Goal: Find specific page/section: Find specific page/section

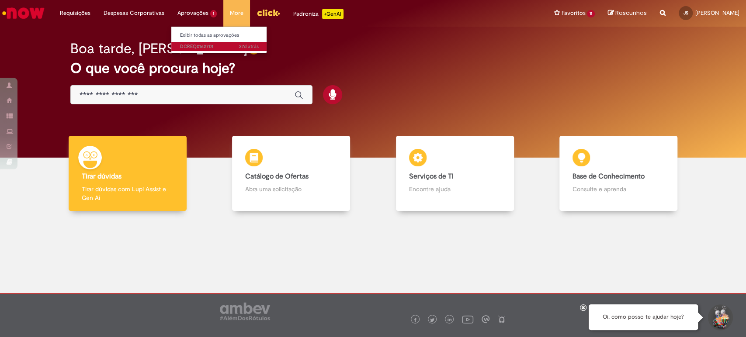
click at [205, 47] on span "27d atrás 27 dias atrás DCREQ0162701" at bounding box center [219, 46] width 79 height 7
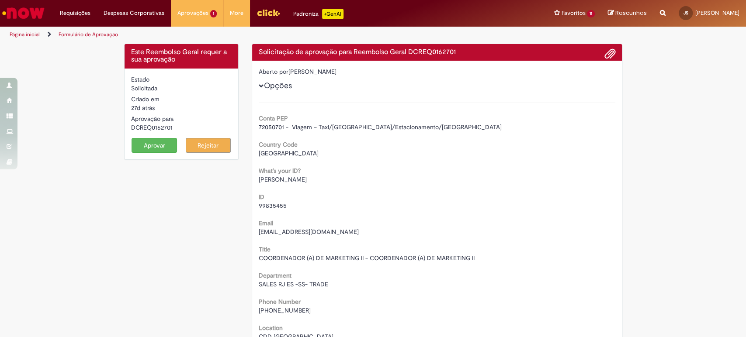
click at [609, 50] on span at bounding box center [610, 54] width 10 height 15
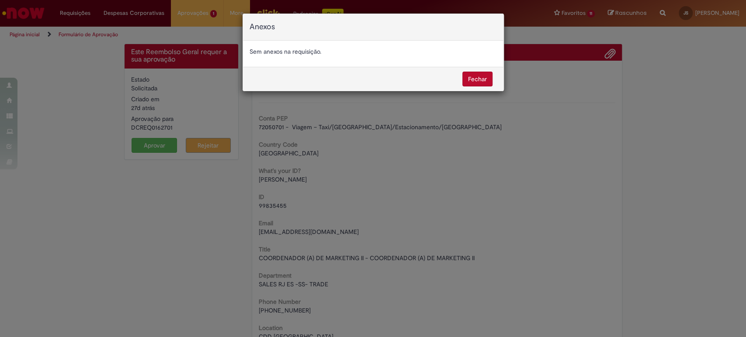
click at [482, 79] on button "Fechar" at bounding box center [477, 79] width 30 height 15
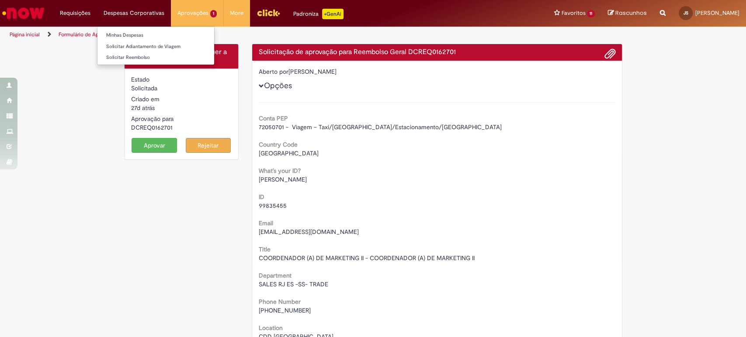
click at [97, 15] on li "Despesas Corporativas Minhas Despesas Solicitar Adiantamento de Viagem Solicita…" at bounding box center [75, 13] width 44 height 26
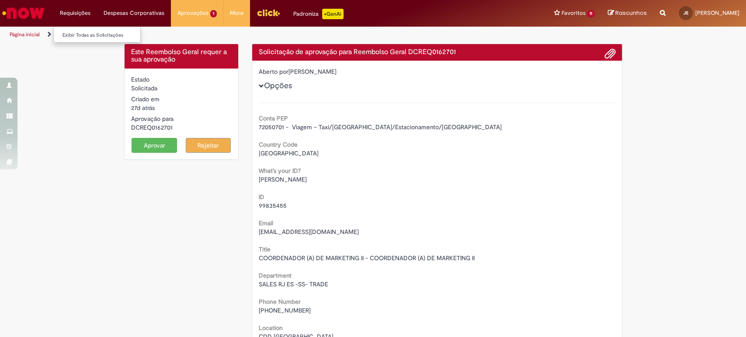
click at [62, 15] on li "Requisições Exibir Todas as Solicitações" at bounding box center [75, 13] width 44 height 26
click at [26, 16] on img "Ir para a Homepage" at bounding box center [23, 12] width 45 height 17
